Goal: Information Seeking & Learning: Understand process/instructions

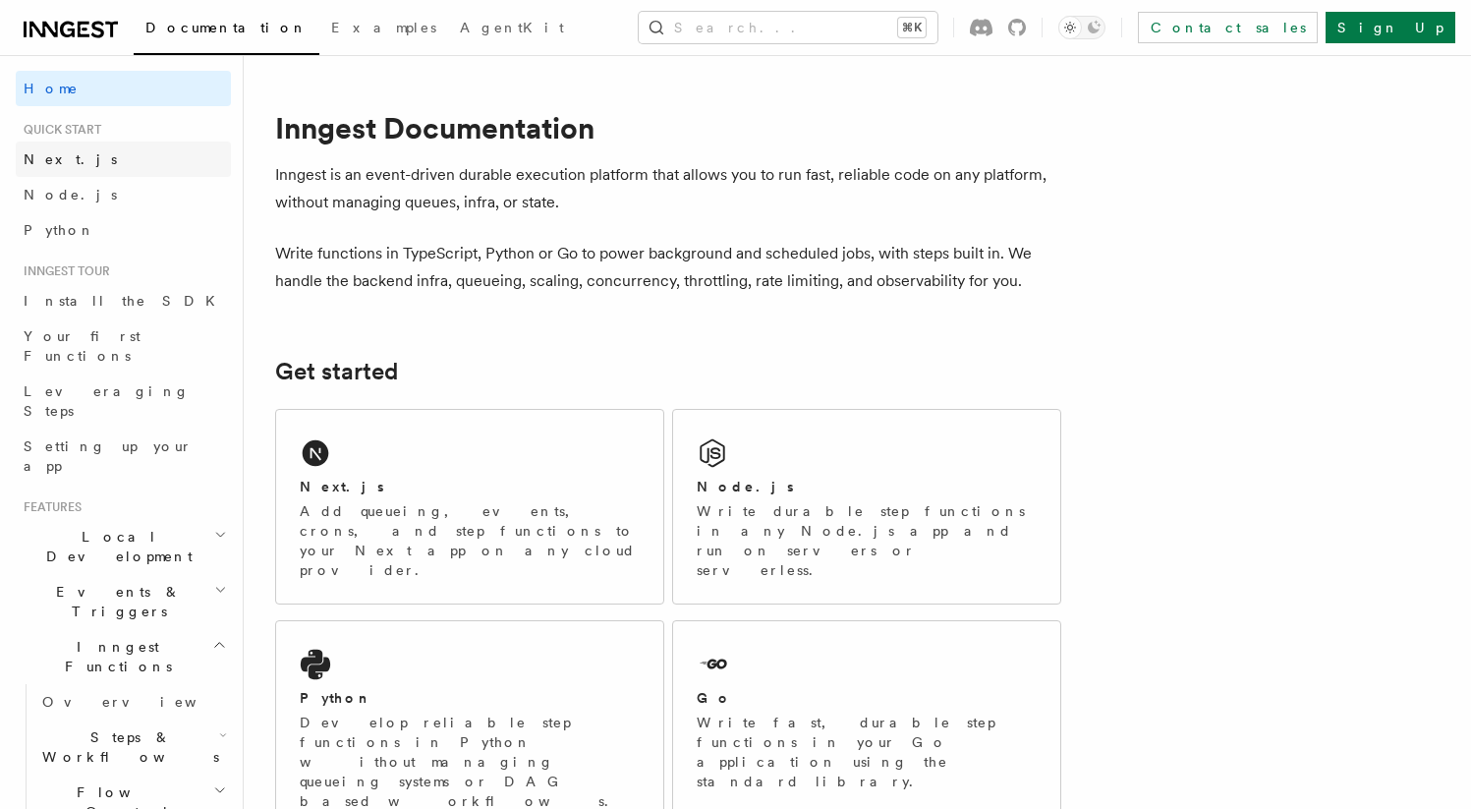
click at [80, 159] on link "Next.js" at bounding box center [123, 158] width 215 height 35
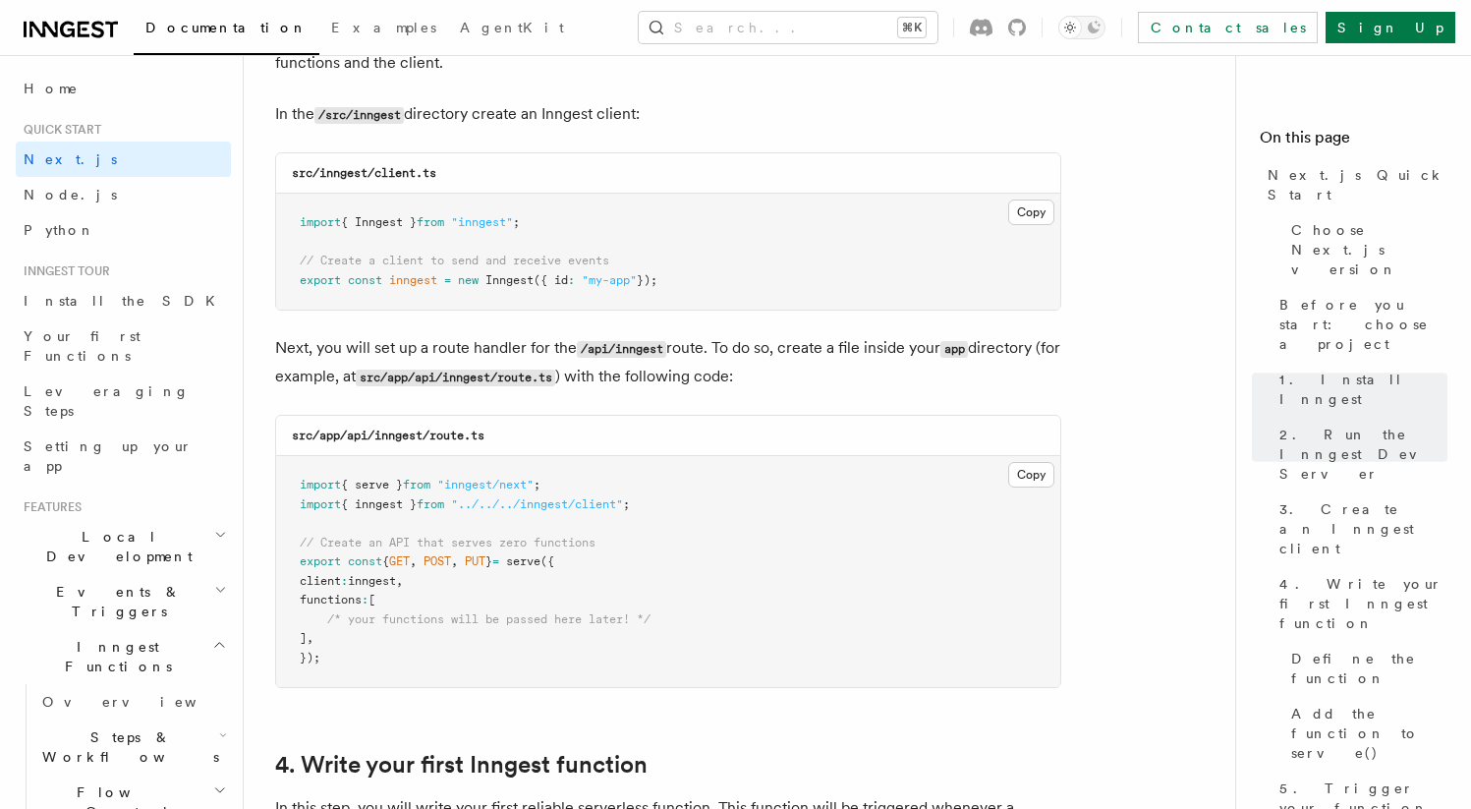
scroll to position [2502, 0]
drag, startPoint x: 678, startPoint y: 277, endPoint x: 287, endPoint y: 221, distance: 395.0
click at [287, 221] on pre "import { Inngest } from "inngest" ; // Create a client to send and receive even…" at bounding box center [668, 251] width 784 height 116
copy code "import { Inngest } from "inngest" ; // Create a client to send and receive even…"
click at [482, 378] on code "src/app/api/inngest/route.ts" at bounding box center [455, 376] width 199 height 17
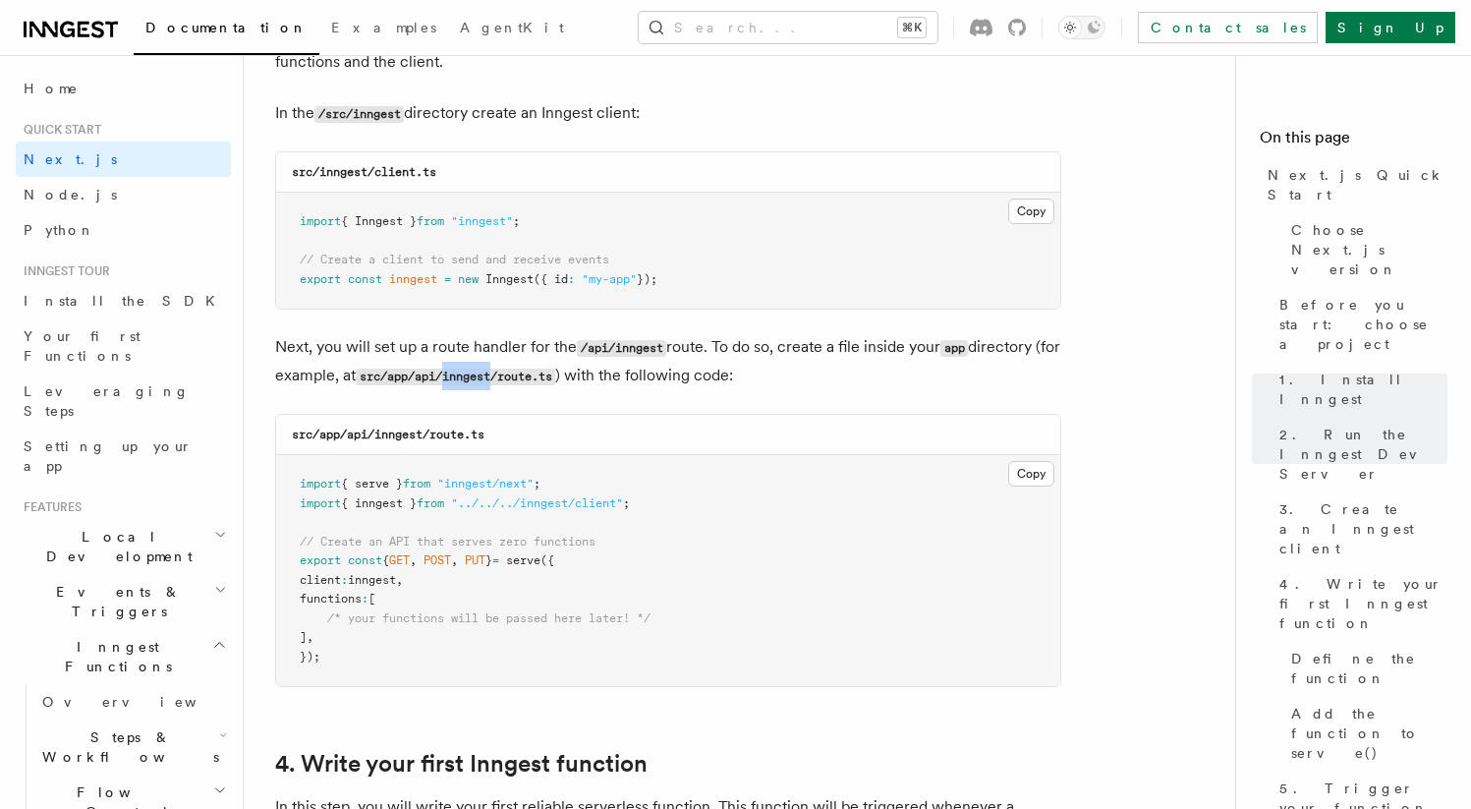
click at [482, 378] on code "src/app/api/inngest/route.ts" at bounding box center [455, 376] width 199 height 17
copy code "inngest"
click at [1026, 469] on button "Copy Copied" at bounding box center [1031, 474] width 46 height 26
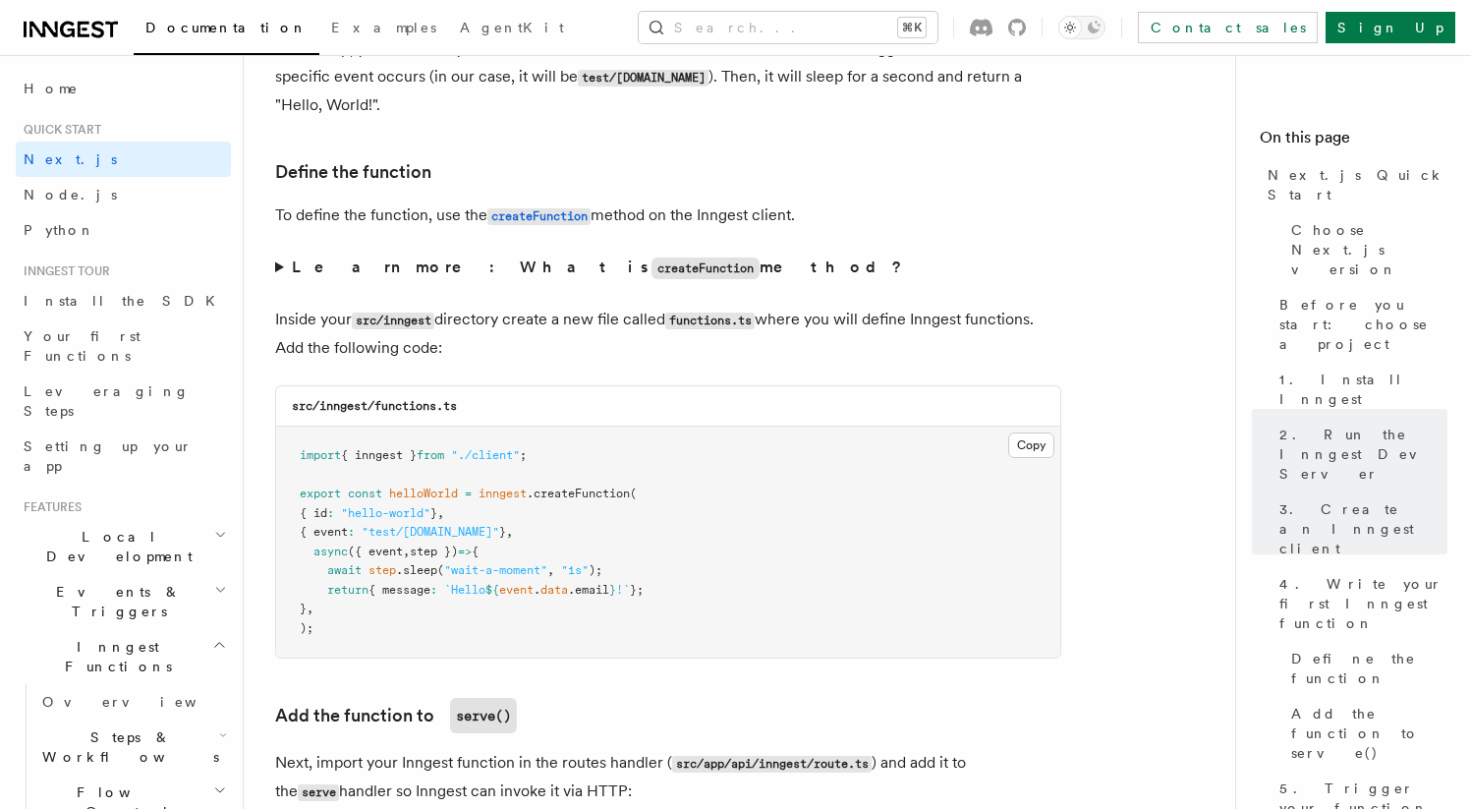
scroll to position [3255, 0]
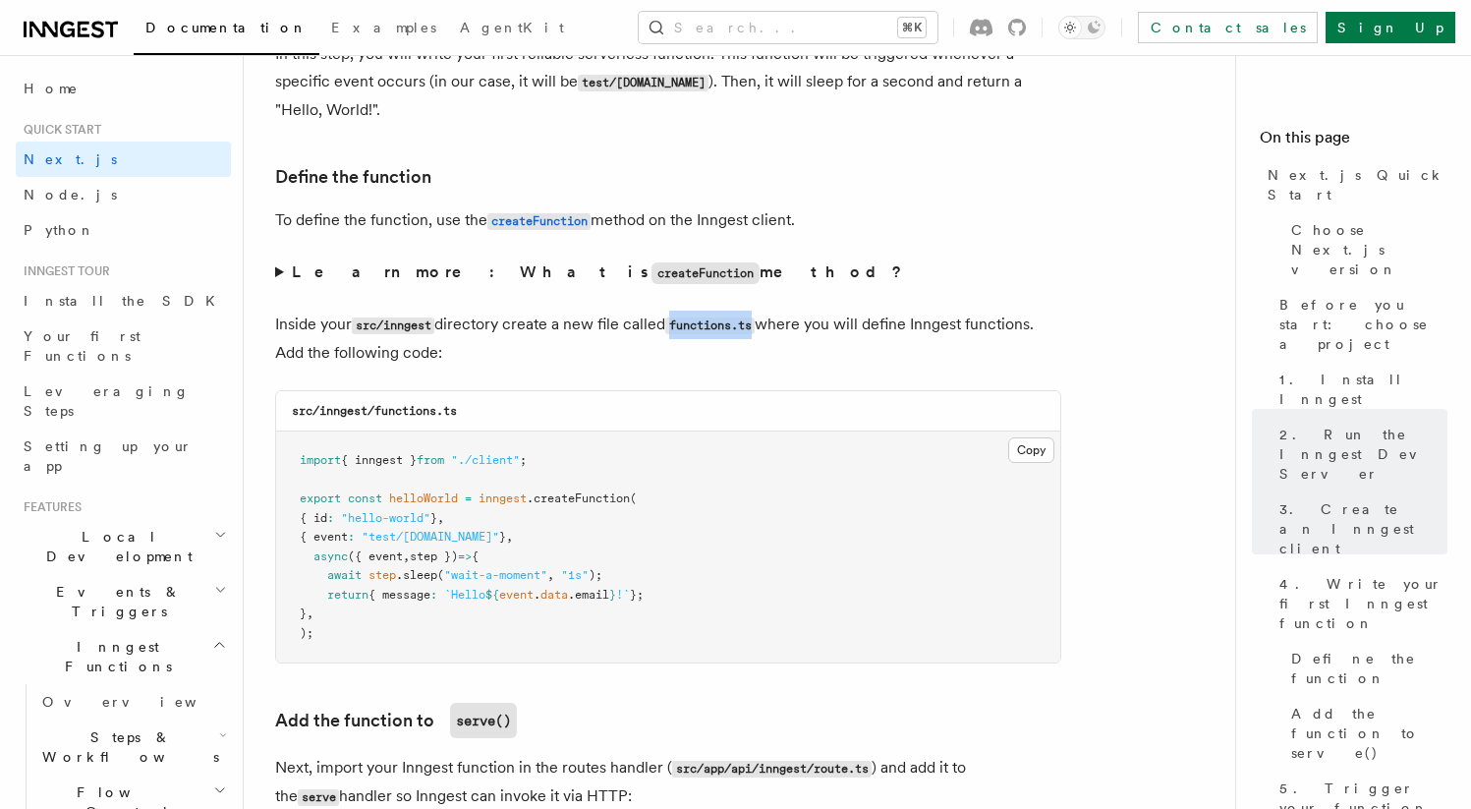
drag, startPoint x: 762, startPoint y: 327, endPoint x: 679, endPoint y: 327, distance: 83.5
click at [679, 327] on code "functions.ts" at bounding box center [709, 325] width 89 height 17
copy code "functions.ts"
click at [1026, 447] on button "Copy Copied" at bounding box center [1031, 450] width 46 height 26
